Goal: Information Seeking & Learning: Understand process/instructions

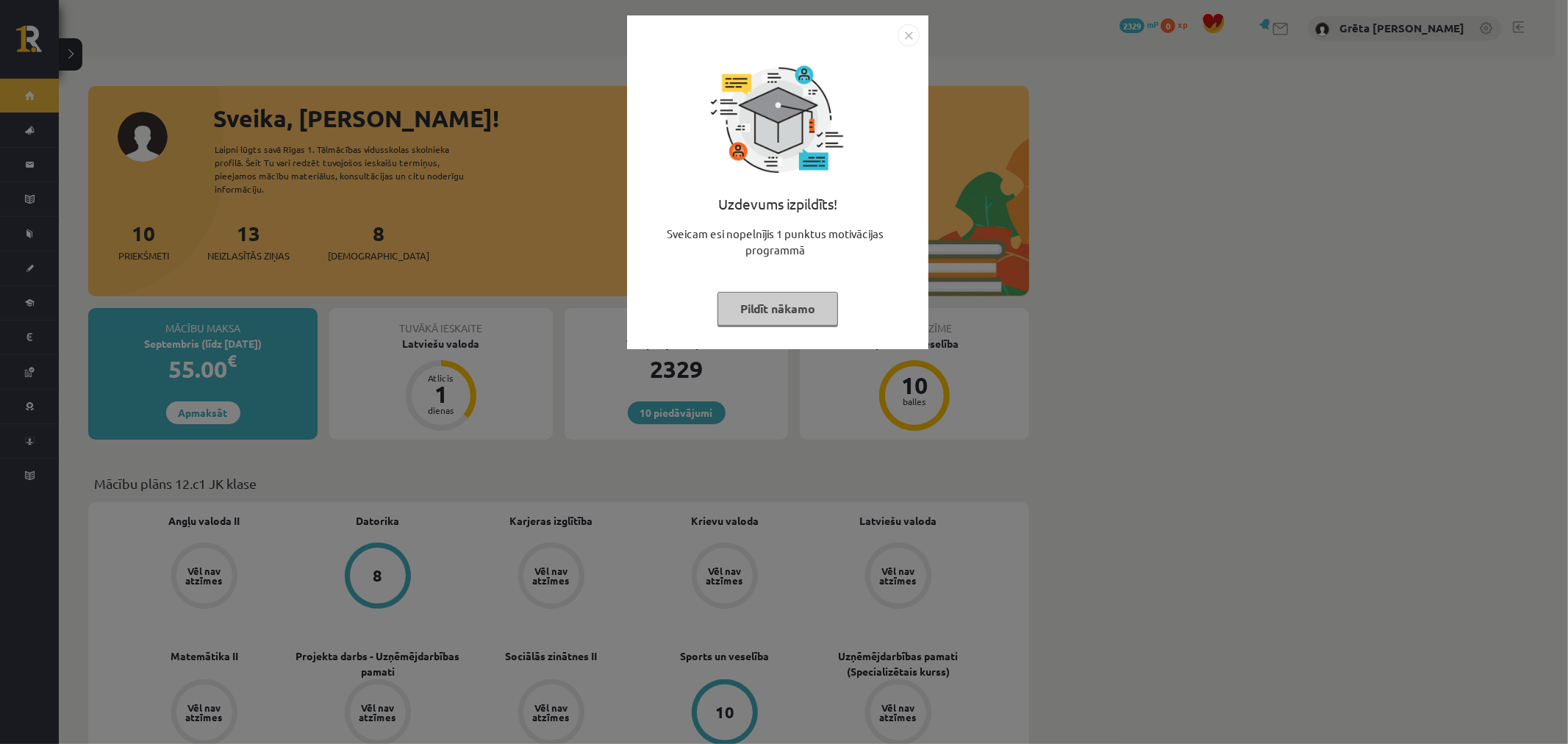
click at [906, 34] on img "Close" at bounding box center [908, 35] width 22 height 22
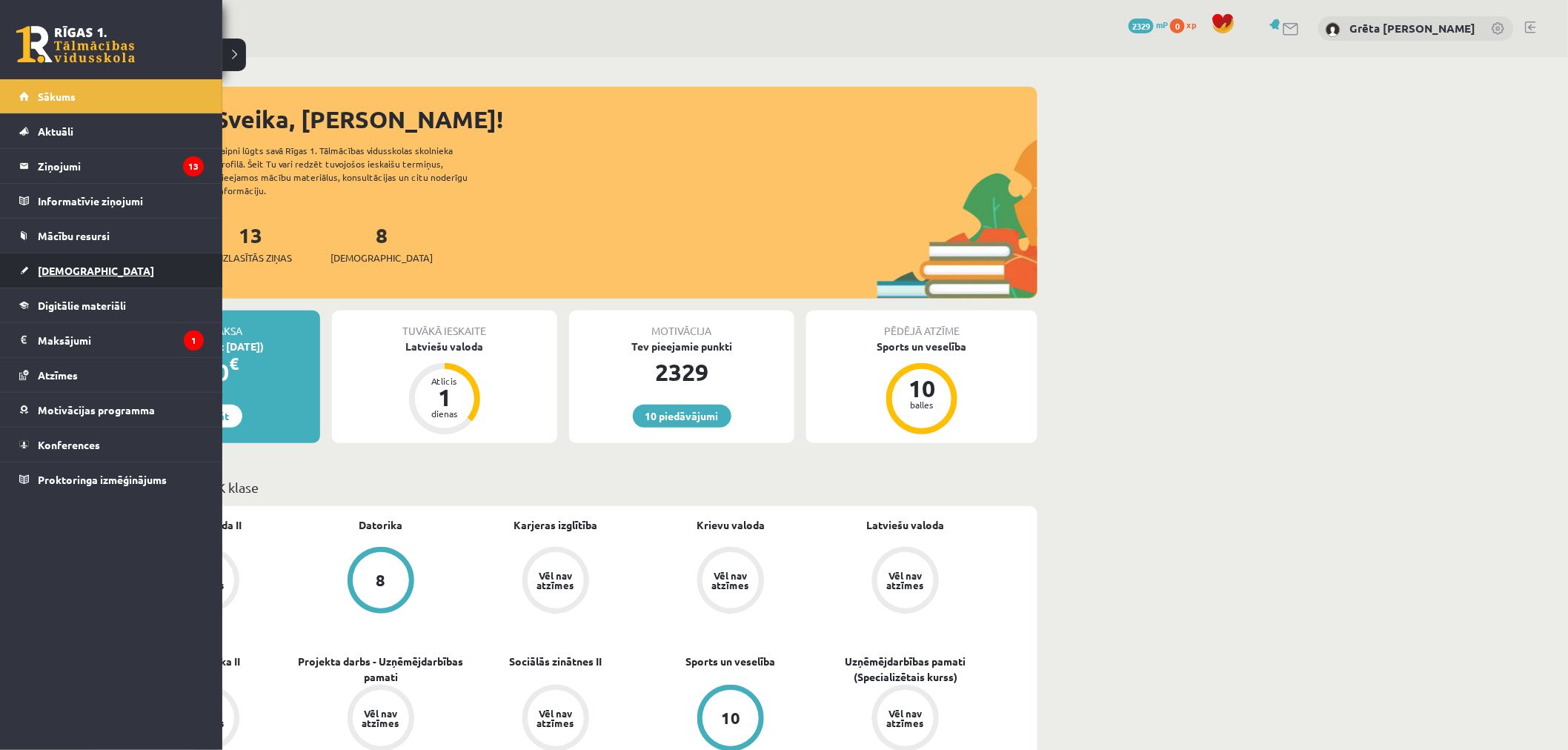
click at [93, 268] on link "[DEMOGRAPHIC_DATA]" at bounding box center [112, 270] width 185 height 34
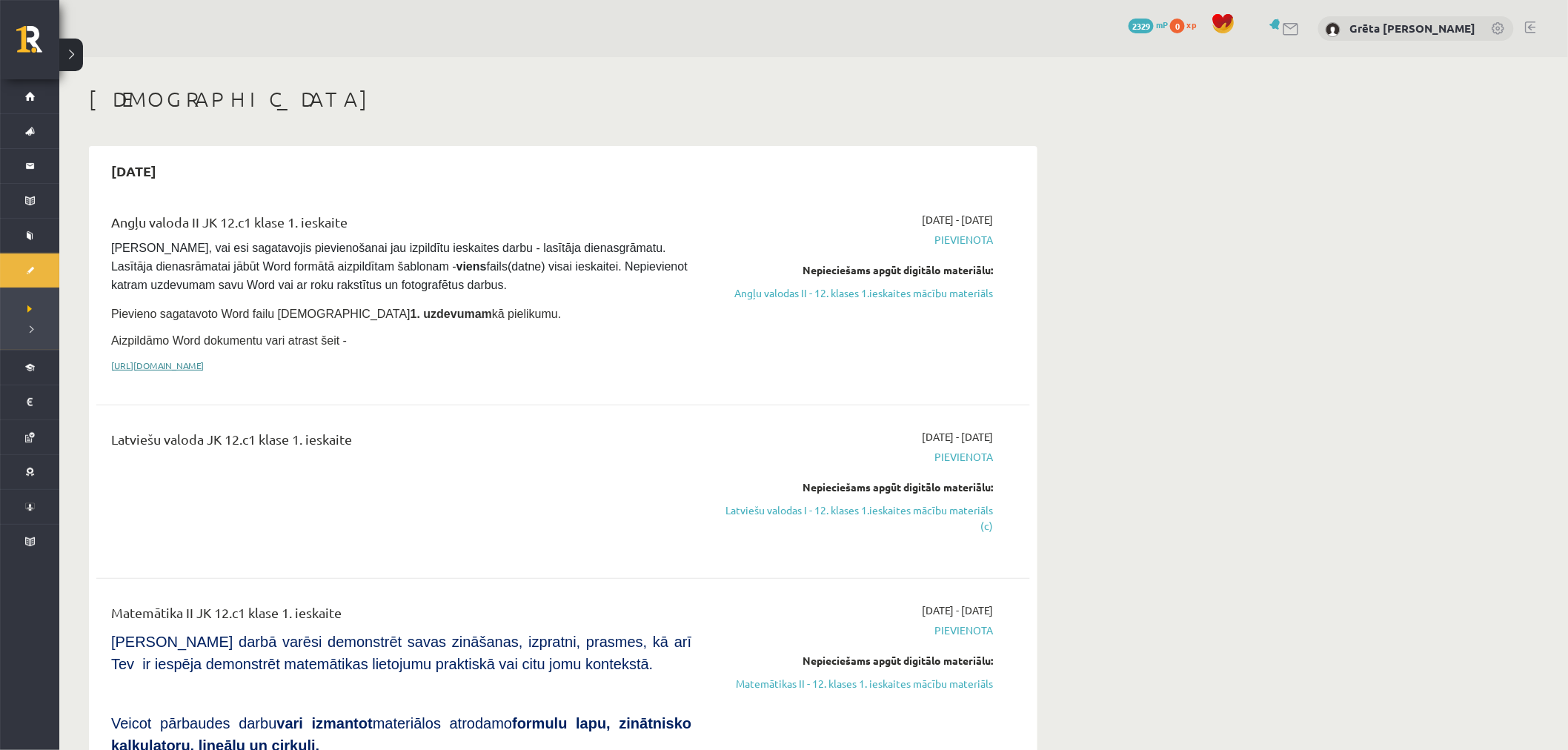
click at [204, 359] on link "[URL][DOMAIN_NAME]" at bounding box center [157, 365] width 92 height 12
drag, startPoint x: 371, startPoint y: 308, endPoint x: 420, endPoint y: 313, distance: 49.3
click at [414, 313] on span "Pievieno sagatavoto Word failu [DEMOGRAPHIC_DATA] 1. uzdevumam kā pielikumu." at bounding box center [336, 313] width 450 height 13
click at [420, 313] on span "Pievieno sagatavoto Word failu [DEMOGRAPHIC_DATA] 1. uzdevumam kā pielikumu." at bounding box center [336, 313] width 450 height 13
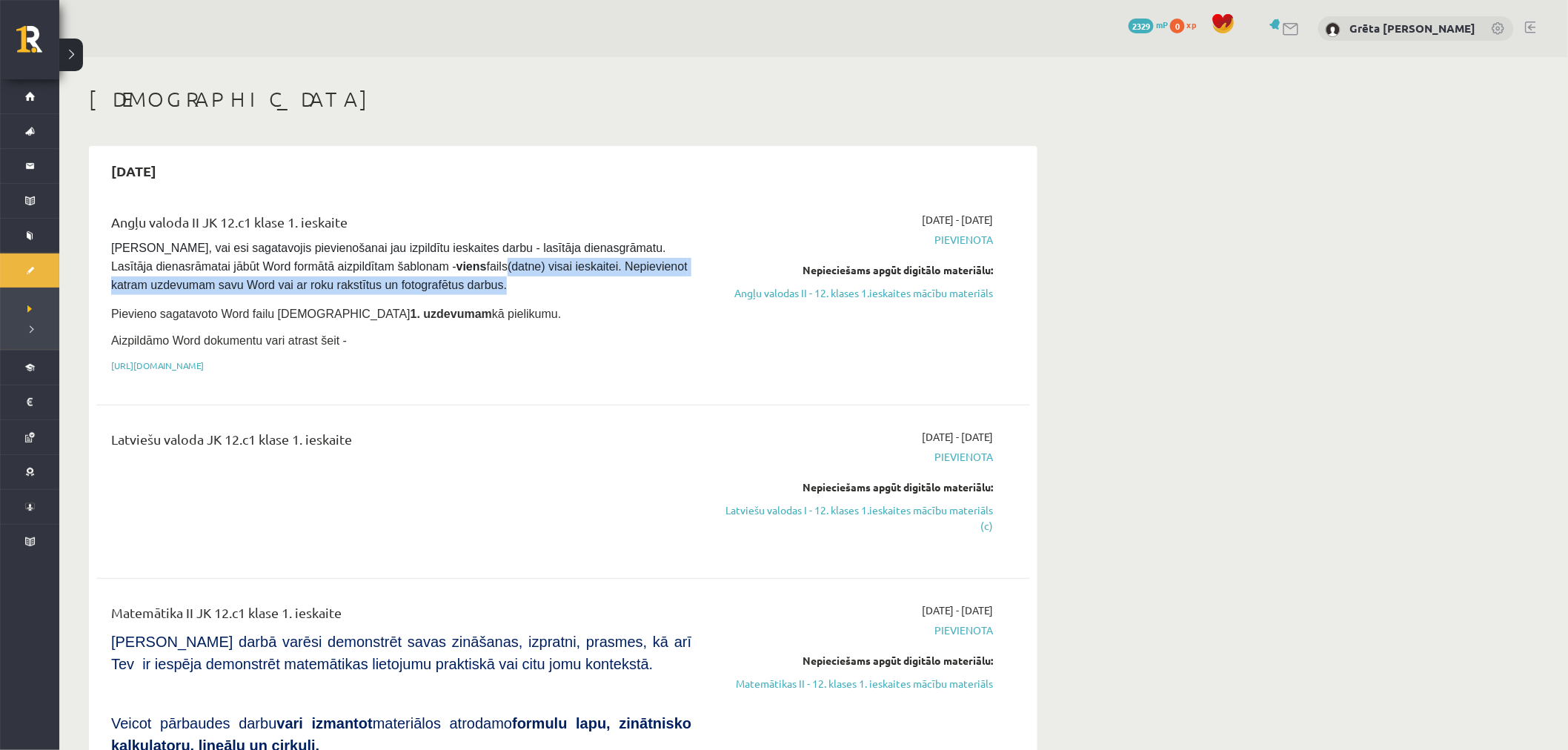
drag, startPoint x: 521, startPoint y: 276, endPoint x: 544, endPoint y: 281, distance: 23.5
click at [527, 277] on pre "[PERSON_NAME], vai esi sagatavojis pievienošanai jau izpildītu ieskaites darbu …" at bounding box center [400, 267] width 580 height 55
click at [543, 281] on pre "[PERSON_NAME], vai esi sagatavojis pievienošanai jau izpildītu ieskaites darbu …" at bounding box center [400, 267] width 580 height 55
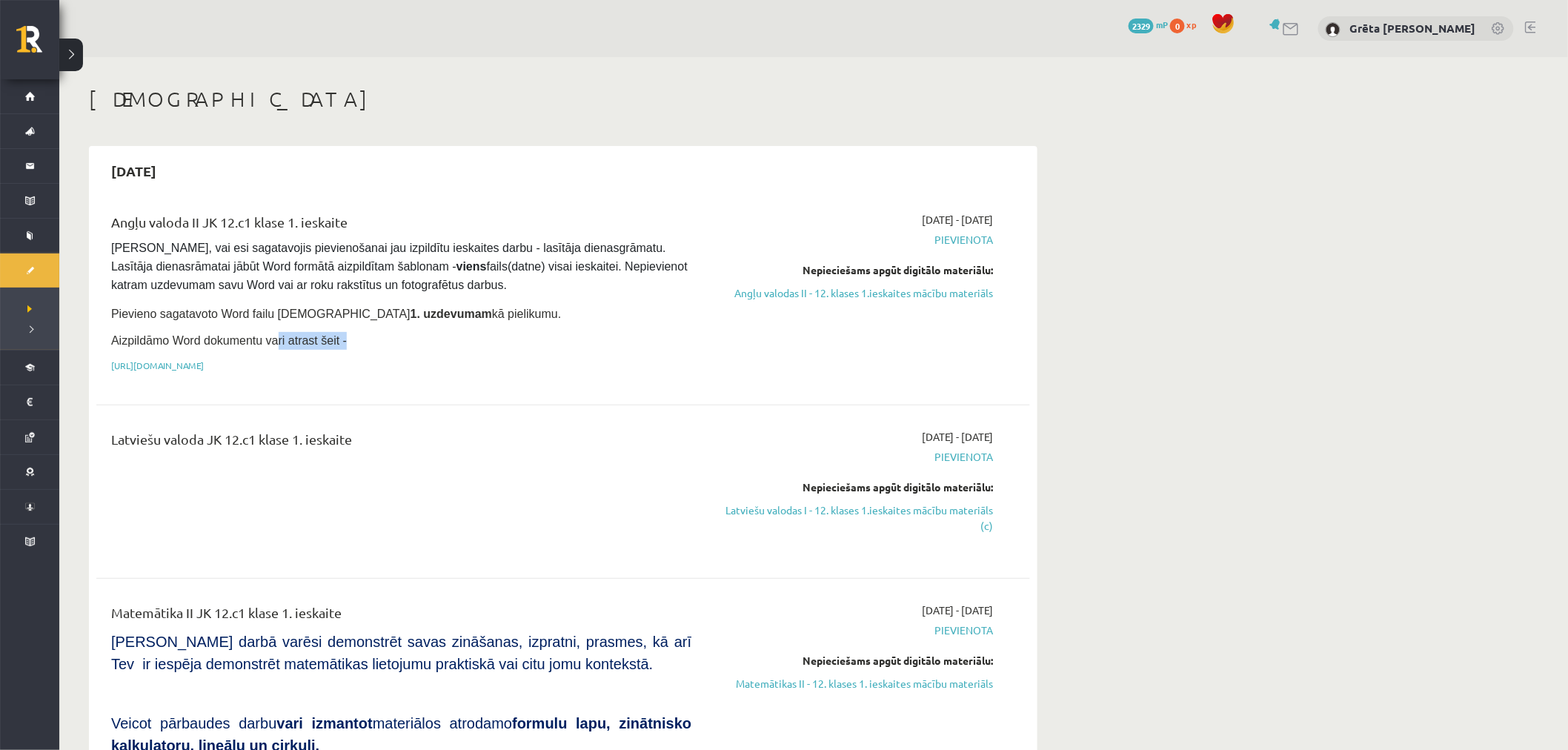
drag, startPoint x: 342, startPoint y: 322, endPoint x: 231, endPoint y: 317, distance: 111.1
click at [248, 319] on div "Angļu valoda II JK 12.c1 klase 1. ieskaite [PERSON_NAME], vai esi sagatavojis p…" at bounding box center [401, 296] width 603 height 169
click at [243, 313] on span "Pievieno sagatavoto Word failu [DEMOGRAPHIC_DATA] 1. uzdevumam kā pielikumu." at bounding box center [336, 313] width 450 height 13
drag, startPoint x: 198, startPoint y: 244, endPoint x: 443, endPoint y: 256, distance: 245.3
click at [557, 253] on span "[PERSON_NAME], vai esi sagatavojis pievienošanai jau izpildītu ieskaites darbu …" at bounding box center [400, 266] width 579 height 50
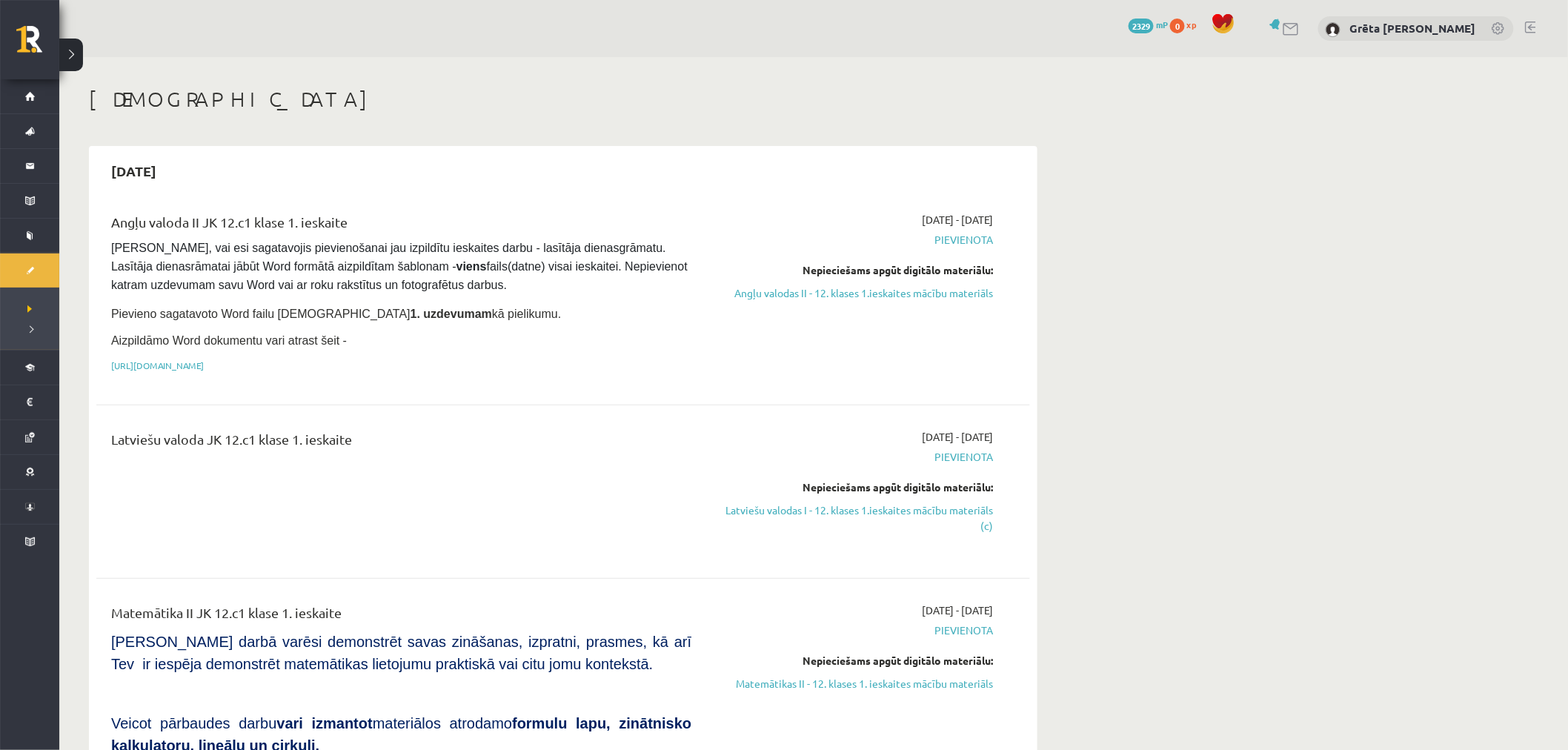
click at [255, 261] on span "[PERSON_NAME], vai esi sagatavojis pievienošanai jau izpildītu ieskaites darbu …" at bounding box center [400, 266] width 579 height 50
drag, startPoint x: 256, startPoint y: 267, endPoint x: 358, endPoint y: 269, distance: 102.0
click at [351, 267] on span "[PERSON_NAME], vai esi sagatavojis pievienošanai jau izpildītu ieskaites darbu …" at bounding box center [400, 266] width 579 height 50
drag, startPoint x: 360, startPoint y: 269, endPoint x: 430, endPoint y: 269, distance: 70.0
click at [421, 269] on span "[PERSON_NAME], vai esi sagatavojis pievienošanai jau izpildītu ieskaites darbu …" at bounding box center [400, 266] width 579 height 50
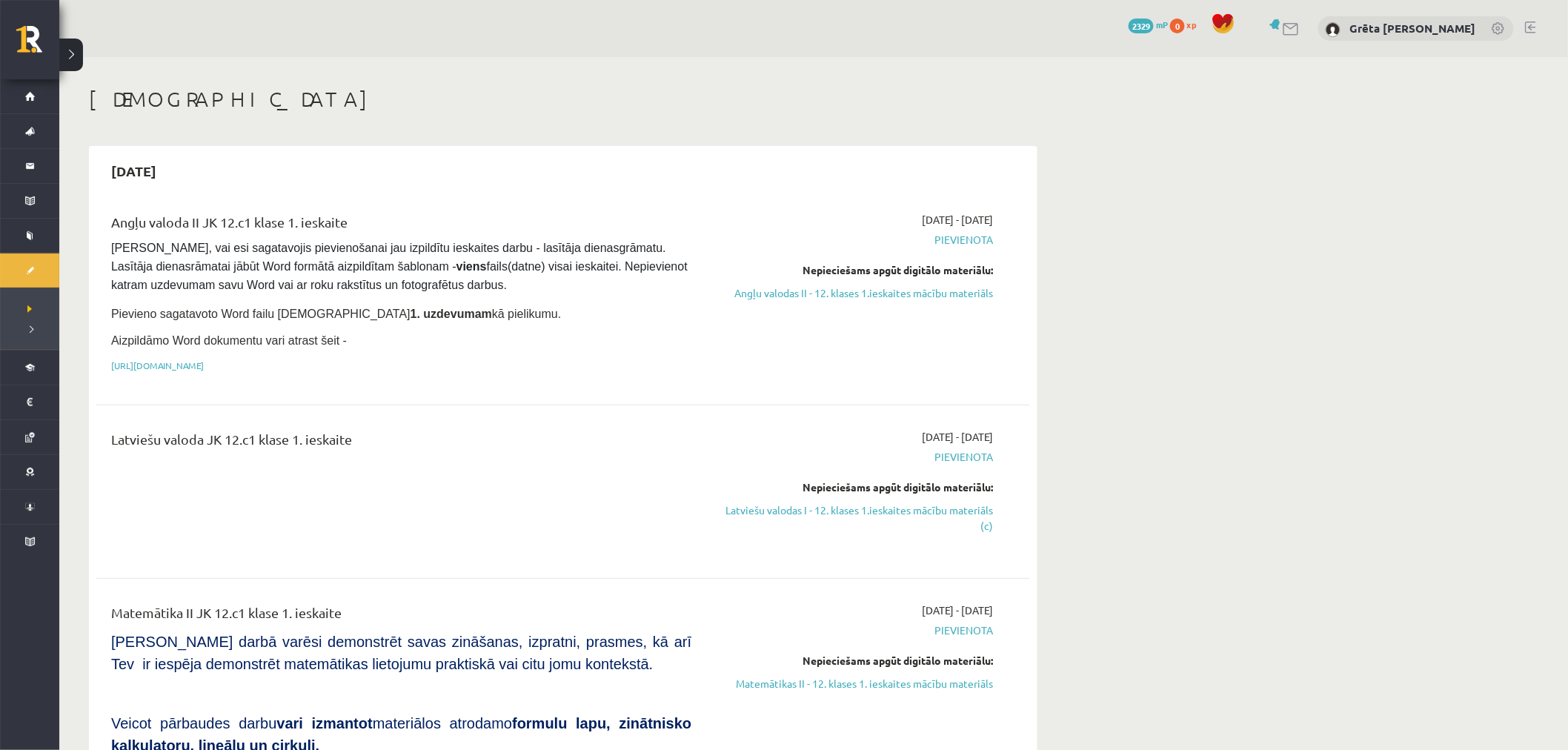
click at [457, 270] on strong "viens" at bounding box center [472, 266] width 30 height 13
drag, startPoint x: 449, startPoint y: 265, endPoint x: 546, endPoint y: 268, distance: 97.0
click at [514, 265] on span "[PERSON_NAME], vai esi sagatavojis pievienošanai jau izpildītu ieskaites darbu …" at bounding box center [400, 266] width 579 height 50
click at [549, 268] on span "[PERSON_NAME], vai esi sagatavojis pievienošanai jau izpildītu ieskaites darbu …" at bounding box center [400, 266] width 579 height 50
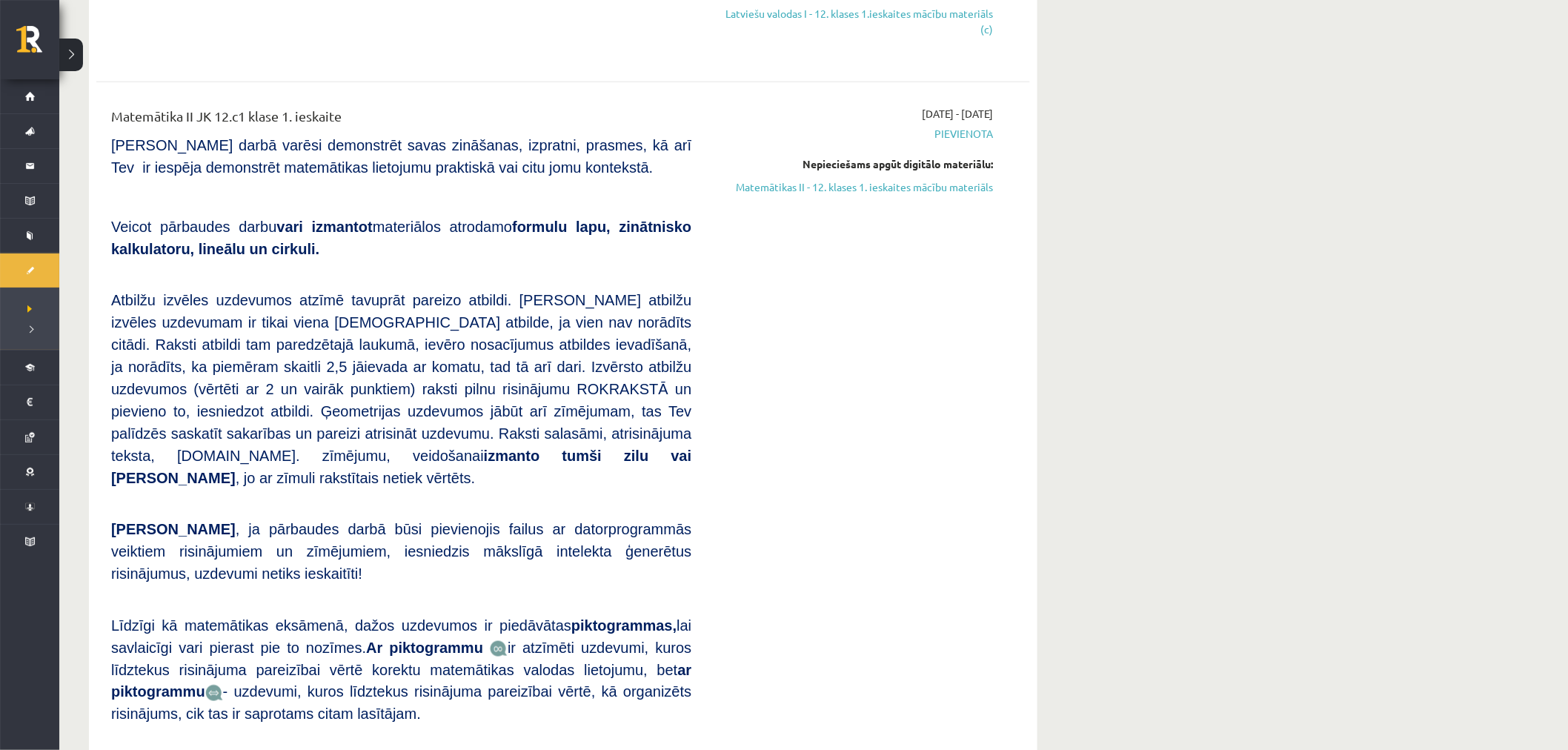
scroll to position [476, 0]
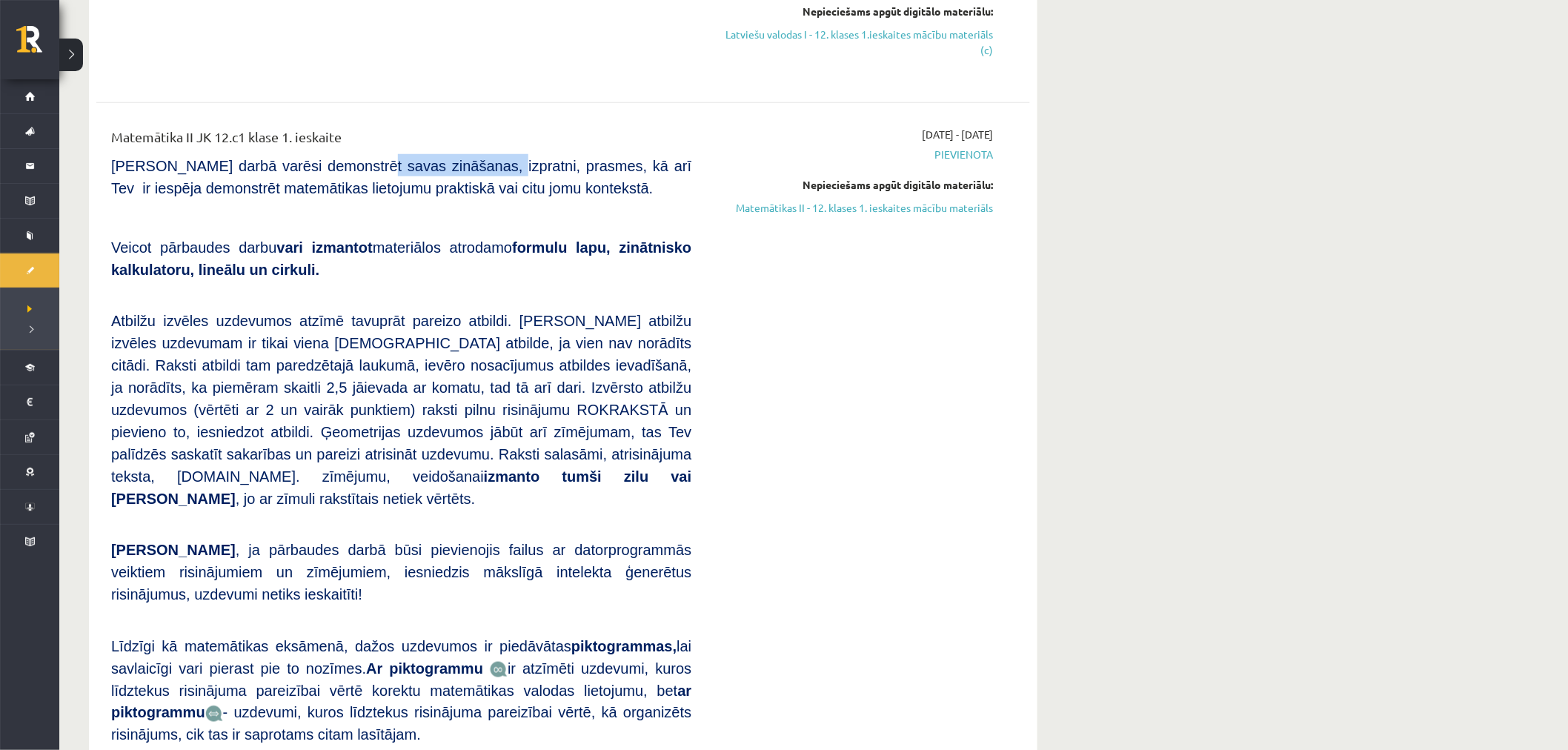
drag, startPoint x: 374, startPoint y: 165, endPoint x: 495, endPoint y: 170, distance: 121.1
click at [469, 168] on span "[PERSON_NAME] darbā varēsi demonstrēt savas zināšanas, izpratni, prasmes, kā ar…" at bounding box center [400, 177] width 580 height 39
drag, startPoint x: 495, startPoint y: 170, endPoint x: 575, endPoint y: 168, distance: 80.0
click at [572, 168] on span "[PERSON_NAME] darbā varēsi demonstrēt savas zināšanas, izpratni, prasmes, kā ar…" at bounding box center [400, 177] width 580 height 39
click at [606, 171] on p "[PERSON_NAME] darbā varēsi demonstrēt savas zināšanas, izpratni, prasmes, kā ar…" at bounding box center [400, 176] width 580 height 45
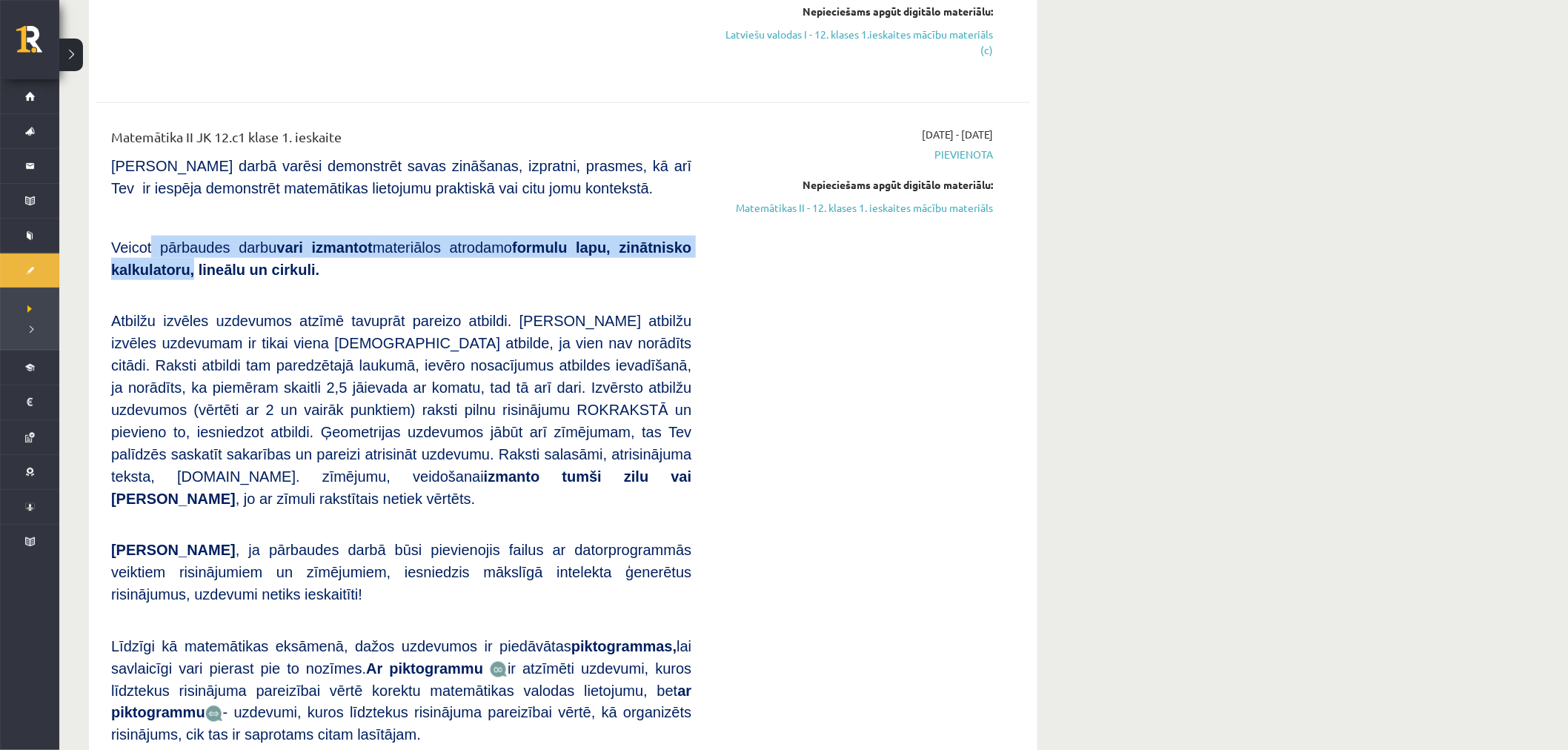
drag, startPoint x: 180, startPoint y: 238, endPoint x: 247, endPoint y: 271, distance: 74.7
click at [197, 269] on span "Veicot pārbaudes darbu vari izmantot materiālos atrodamo formulu lapu, zinātnis…" at bounding box center [400, 259] width 580 height 39
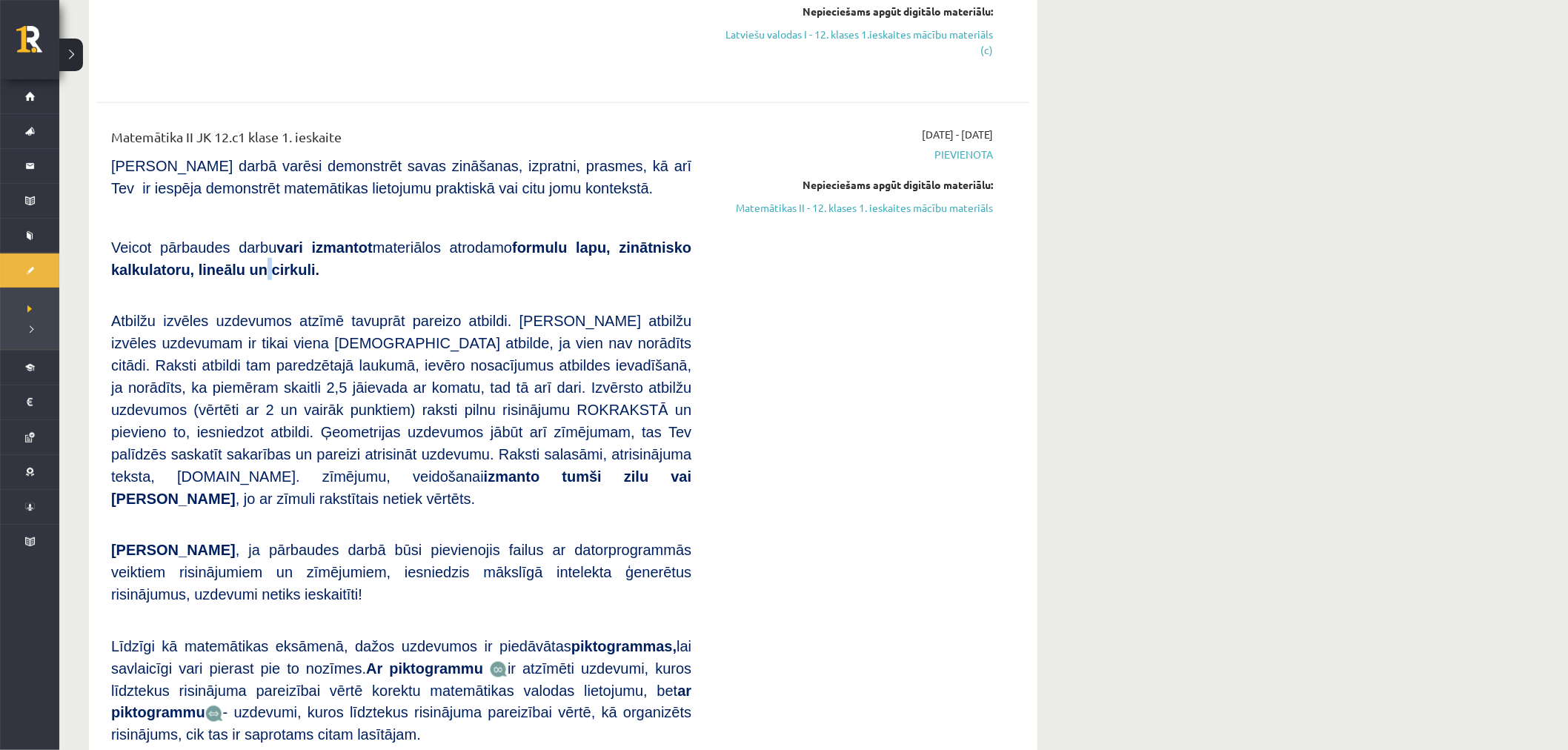
drag, startPoint x: 247, startPoint y: 271, endPoint x: 269, endPoint y: 269, distance: 22.1
click at [255, 270] on b "formulu lapu, zinātnisko kalkulatoru, lineālu un cirkuli." at bounding box center [400, 259] width 580 height 39
click at [300, 269] on p "Veicot pārbaudes darbu vari izmantot materiālos atrodamo formulu lapu, zinātnis…" at bounding box center [400, 258] width 580 height 45
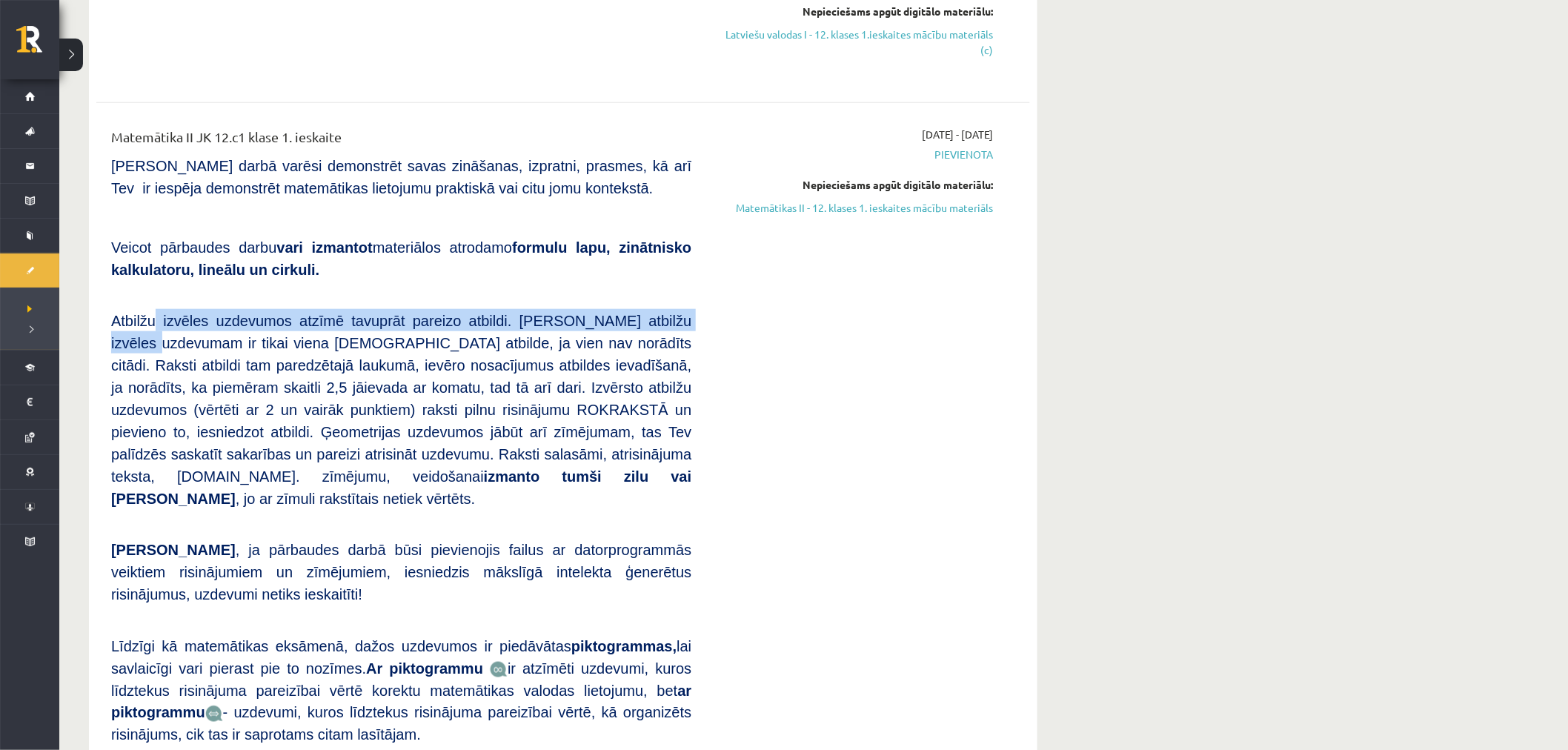
drag, startPoint x: 173, startPoint y: 316, endPoint x: 660, endPoint y: 319, distance: 487.0
click at [660, 319] on span "Atbilžu izvēles uzdevumos atzīmē tavuprāt pareizo atbildi. [PERSON_NAME] atbilž…" at bounding box center [400, 410] width 580 height 194
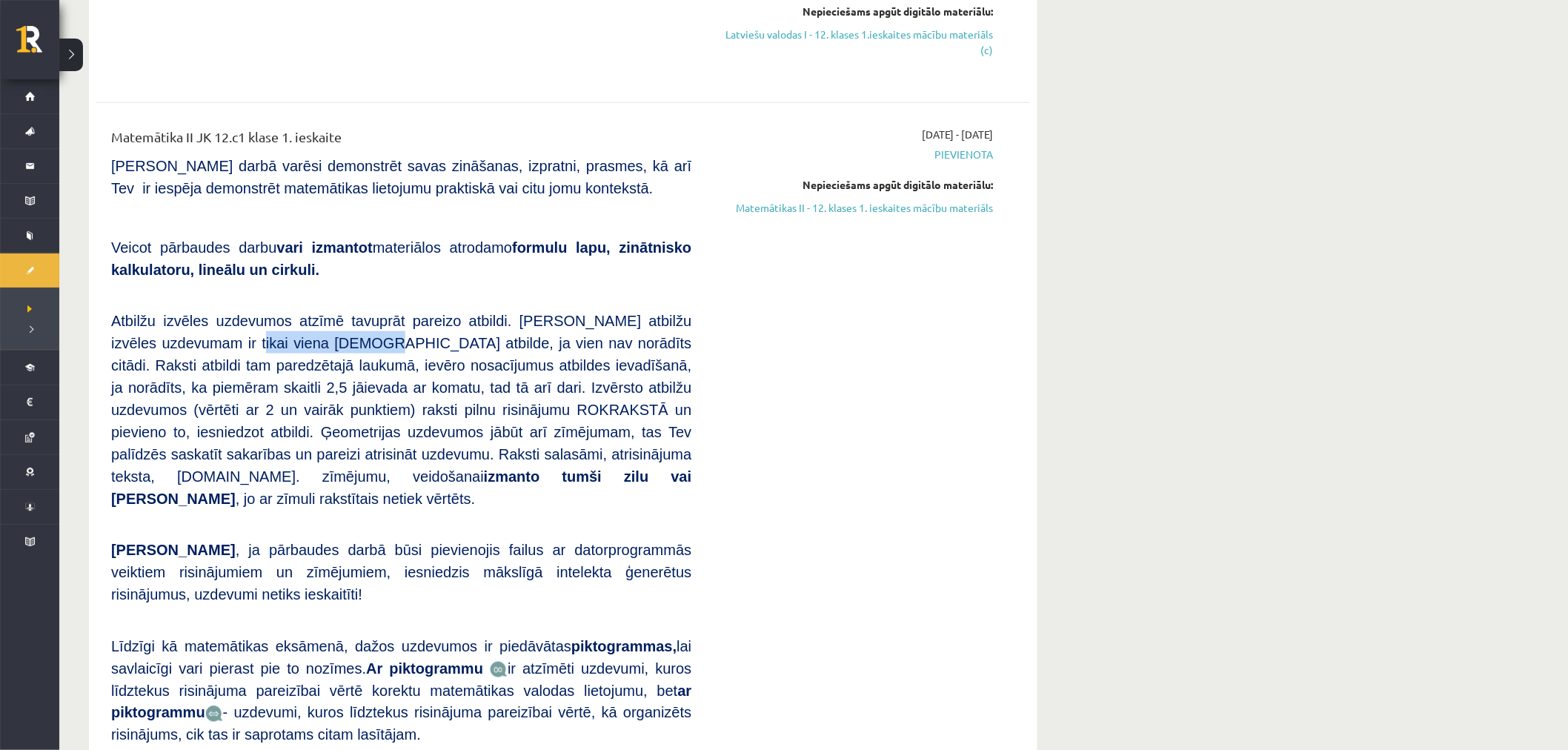
drag, startPoint x: 166, startPoint y: 343, endPoint x: 313, endPoint y: 347, distance: 147.1
click at [275, 346] on span "Atbilžu izvēles uzdevumos atzīmē tavuprāt pareizo atbildi. [PERSON_NAME] atbilž…" at bounding box center [400, 410] width 580 height 194
click at [313, 347] on span "Atbilžu izvēles uzdevumos atzīmē tavuprāt pareizo atbildi. [PERSON_NAME] atbilž…" at bounding box center [400, 410] width 580 height 194
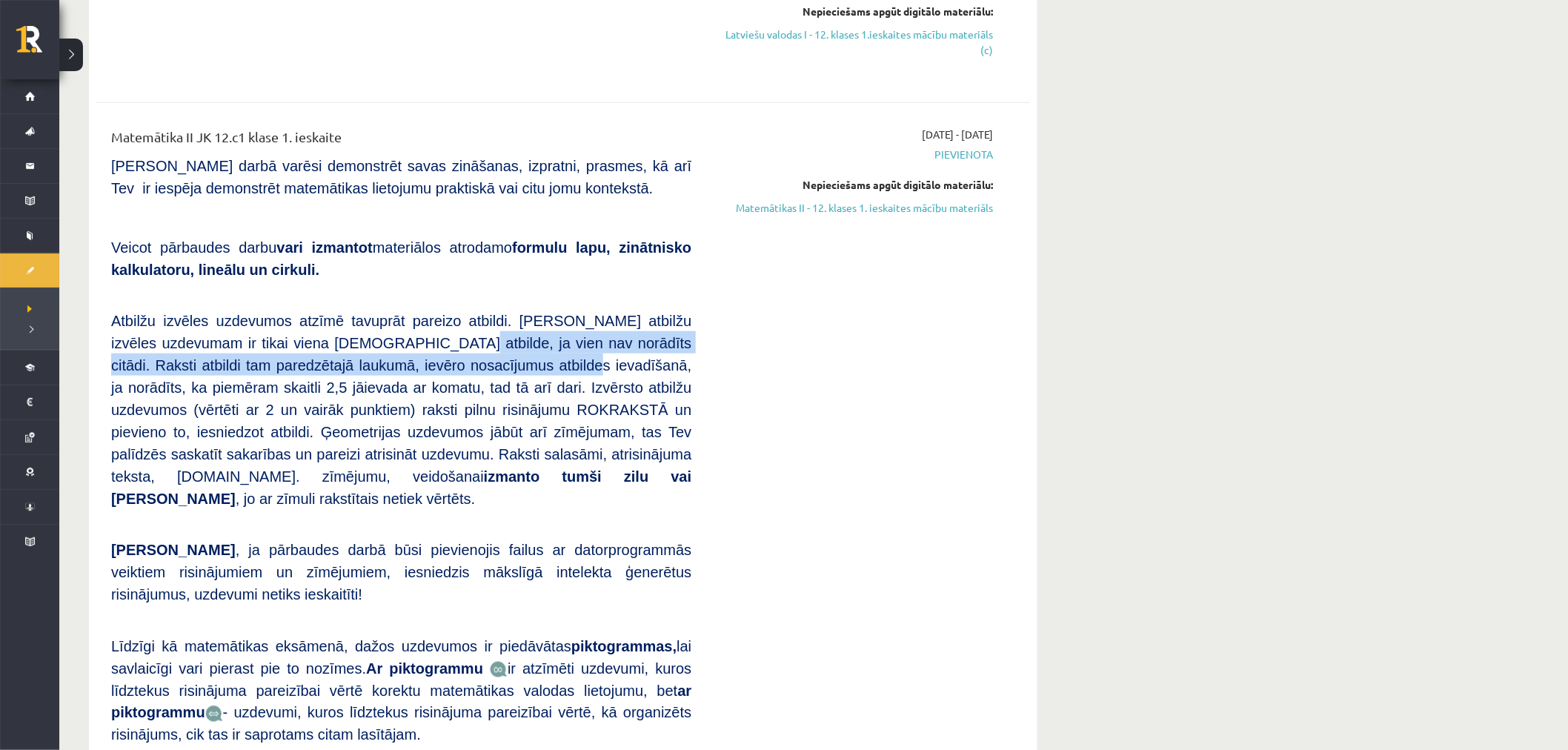
drag, startPoint x: 366, startPoint y: 350, endPoint x: 399, endPoint y: 354, distance: 33.2
click at [384, 351] on p "Atbilžu izvēles uzdevumos atzīmē tavuprāt pareizo atbildi. [PERSON_NAME] atbilž…" at bounding box center [400, 409] width 580 height 200
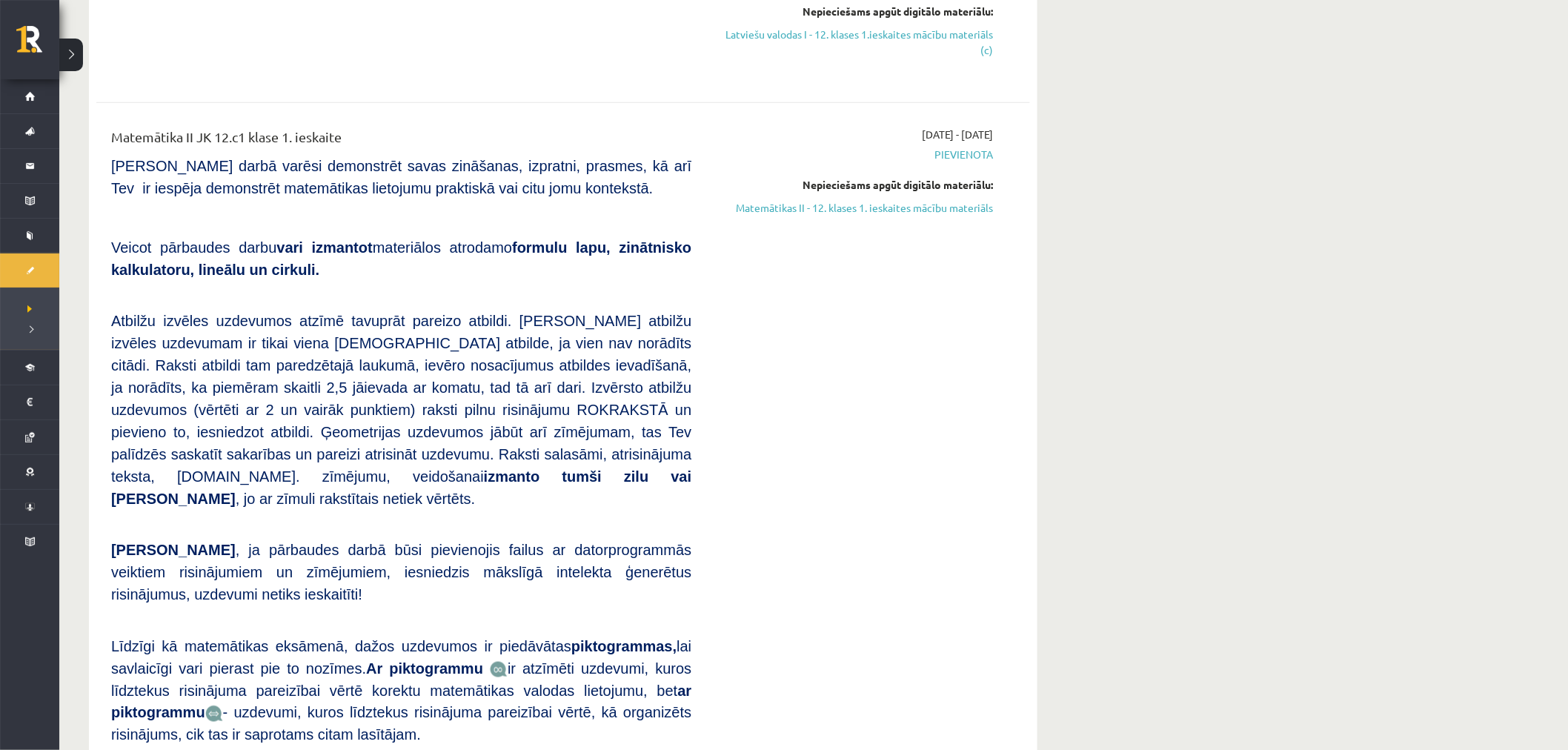
click at [404, 354] on span "Atbilžu izvēles uzdevumos atzīmē tavuprāt pareizo atbildi. [PERSON_NAME] atbilž…" at bounding box center [400, 410] width 580 height 194
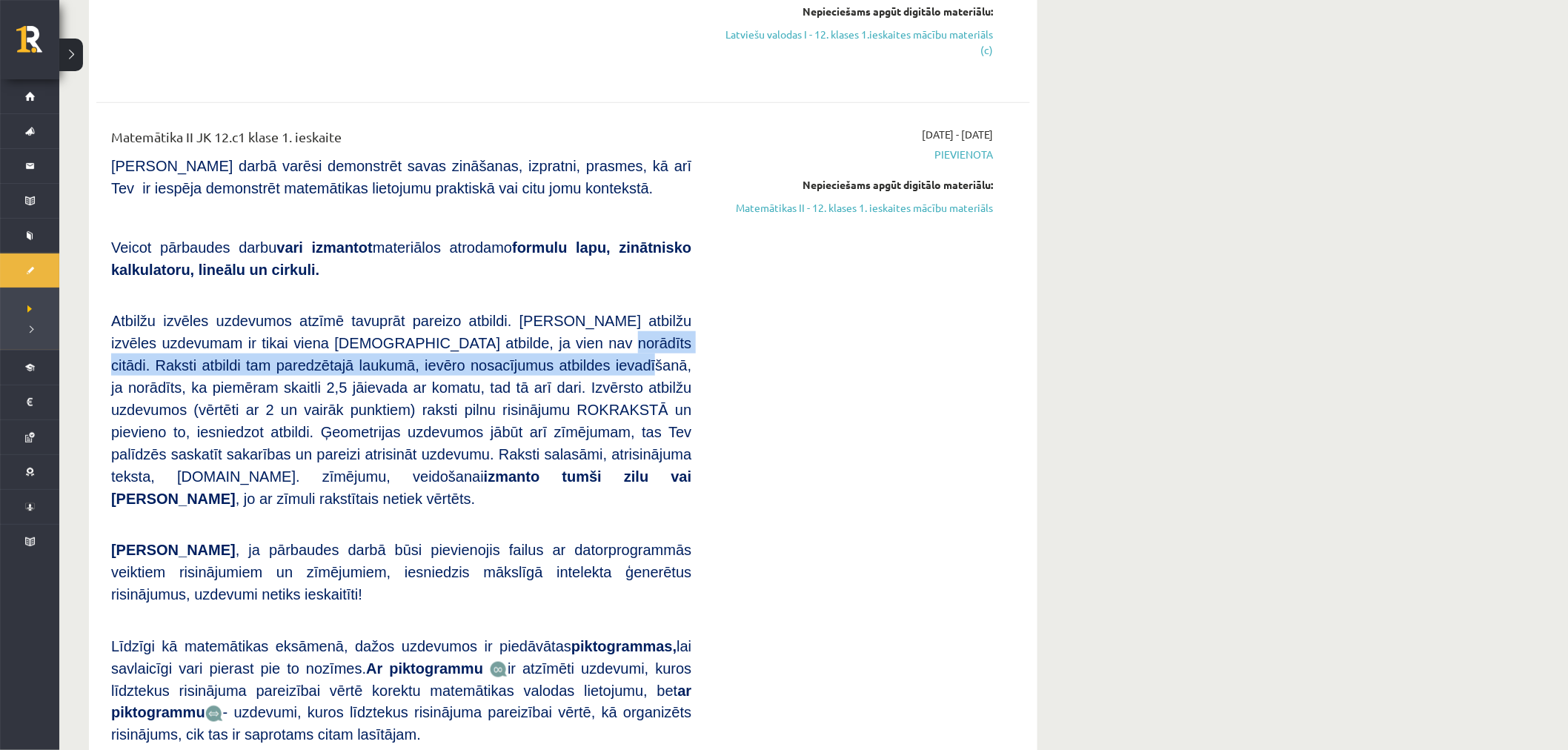
drag, startPoint x: 423, startPoint y: 350, endPoint x: 468, endPoint y: 350, distance: 45.0
click at [461, 349] on p "Atbilžu izvēles uzdevumos atzīmē tavuprāt pareizo atbildi. [PERSON_NAME] atbilž…" at bounding box center [400, 409] width 580 height 200
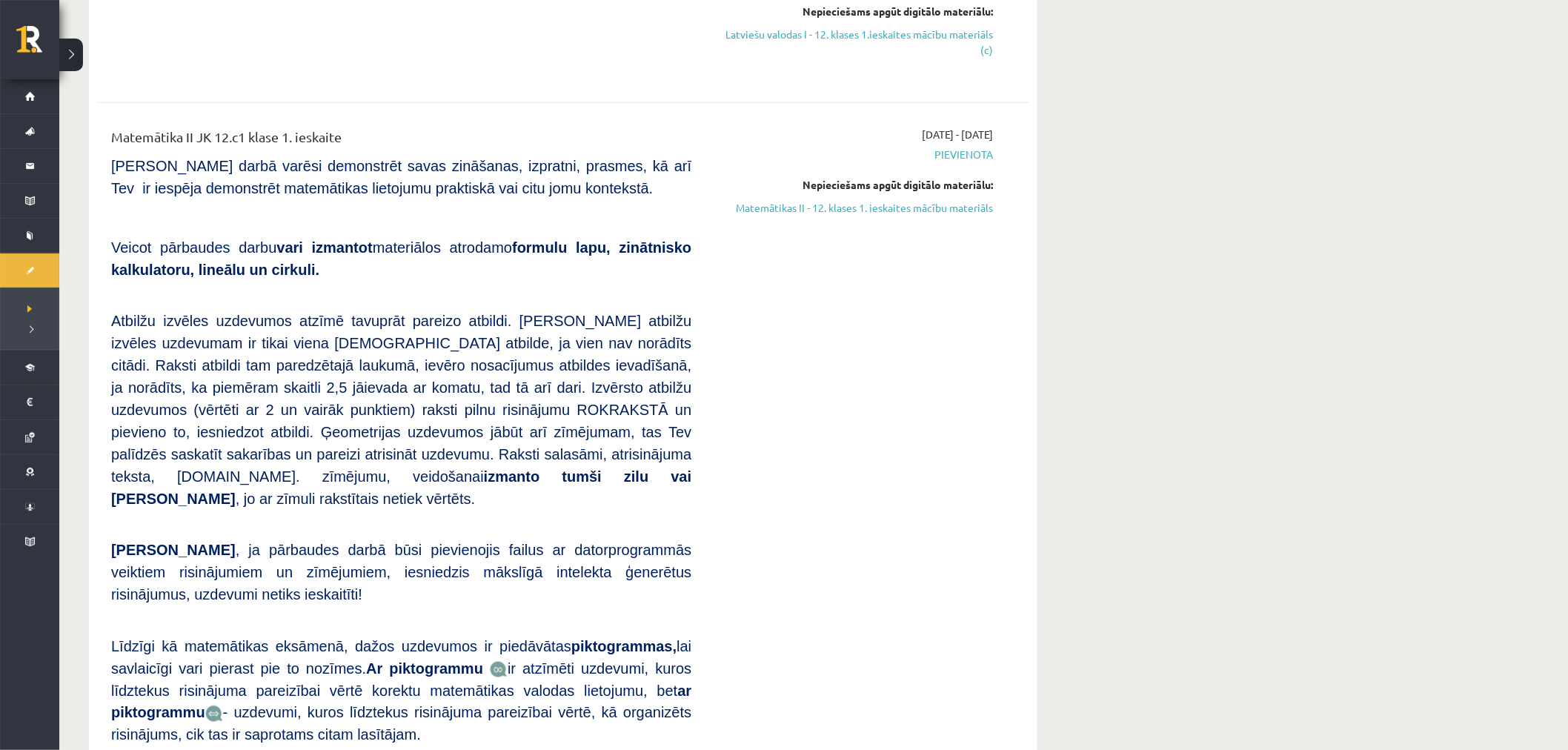
click at [490, 351] on p "Atbilžu izvēles uzdevumos atzīmē tavuprāt pareizo atbildi. [PERSON_NAME] atbilž…" at bounding box center [400, 409] width 580 height 200
drag, startPoint x: 506, startPoint y: 346, endPoint x: 557, endPoint y: 344, distance: 51.0
click at [530, 344] on p "Atbilžu izvēles uzdevumos atzīmē tavuprāt pareizo atbildi. [PERSON_NAME] atbilž…" at bounding box center [400, 409] width 580 height 200
click at [557, 344] on span "Atbilžu izvēles uzdevumos atzīmē tavuprāt pareizo atbildi. [PERSON_NAME] atbilž…" at bounding box center [400, 410] width 580 height 194
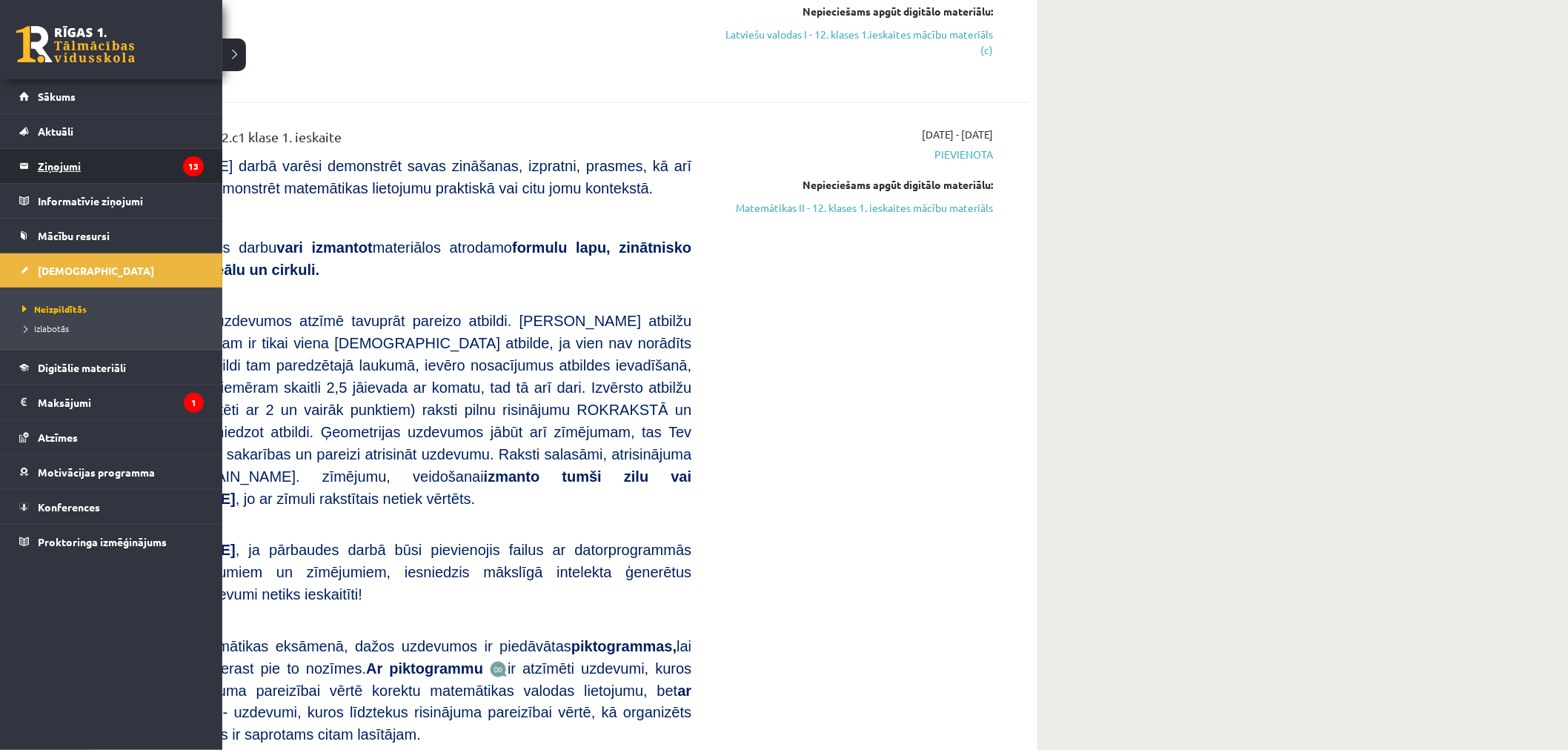
click at [102, 173] on legend "Ziņojumi 13" at bounding box center [121, 165] width 166 height 34
